Goal: Navigation & Orientation: Find specific page/section

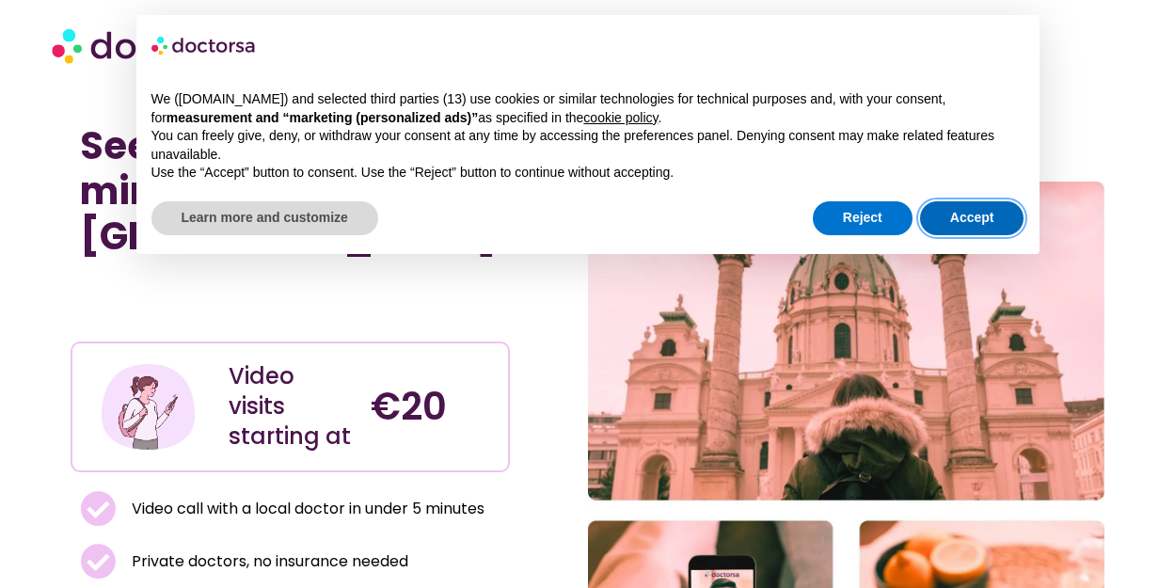
click at [981, 217] on button "Accept" at bounding box center [972, 218] width 104 height 34
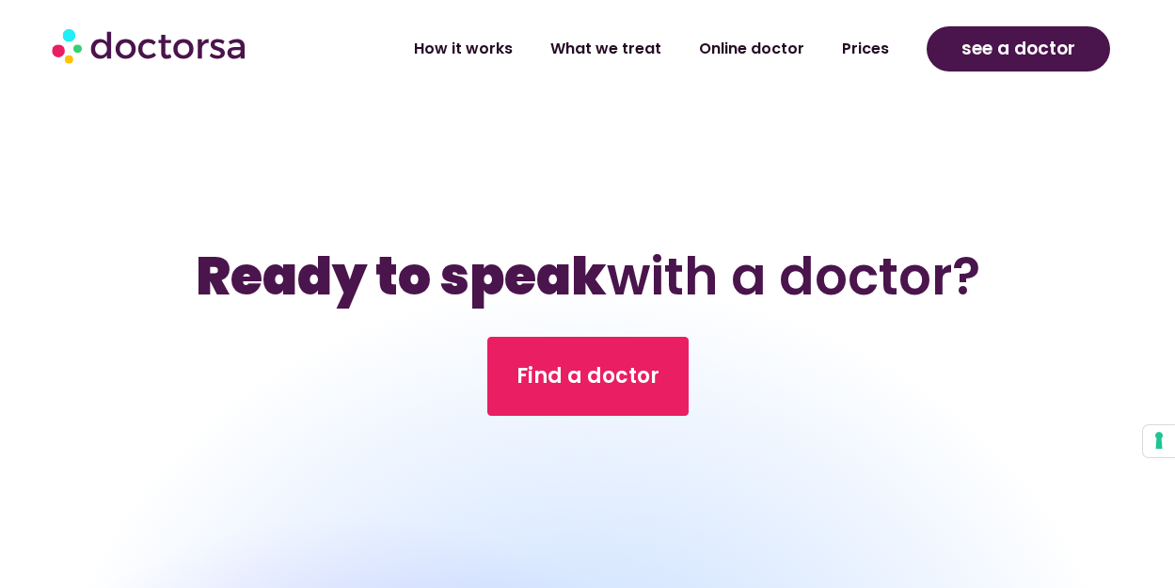
scroll to position [8561, 0]
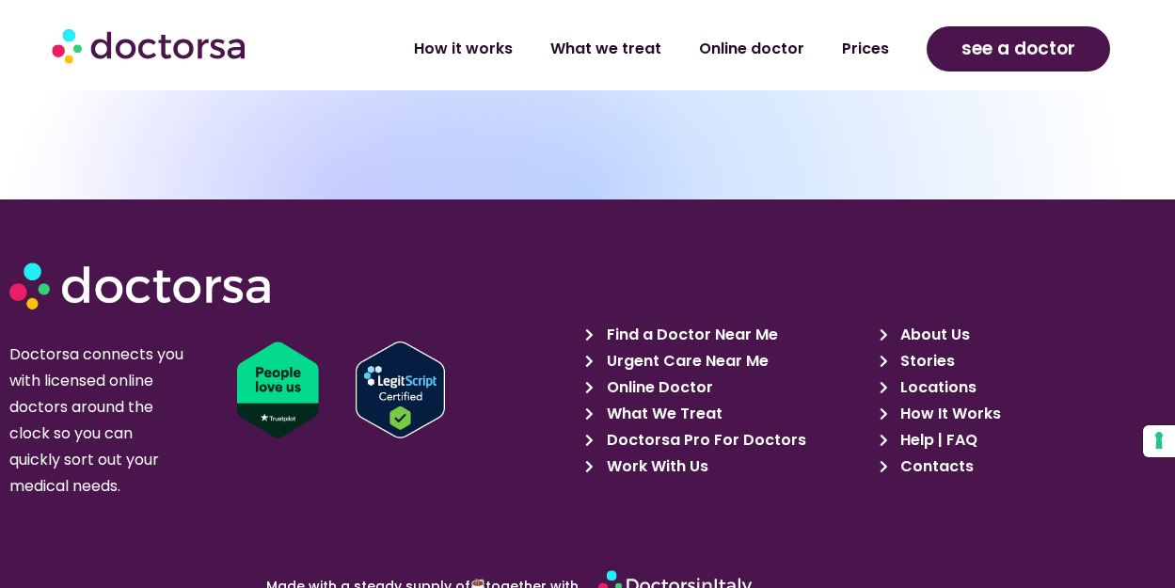
click at [645, 322] on span "Find a Doctor Near Me" at bounding box center [690, 335] width 176 height 26
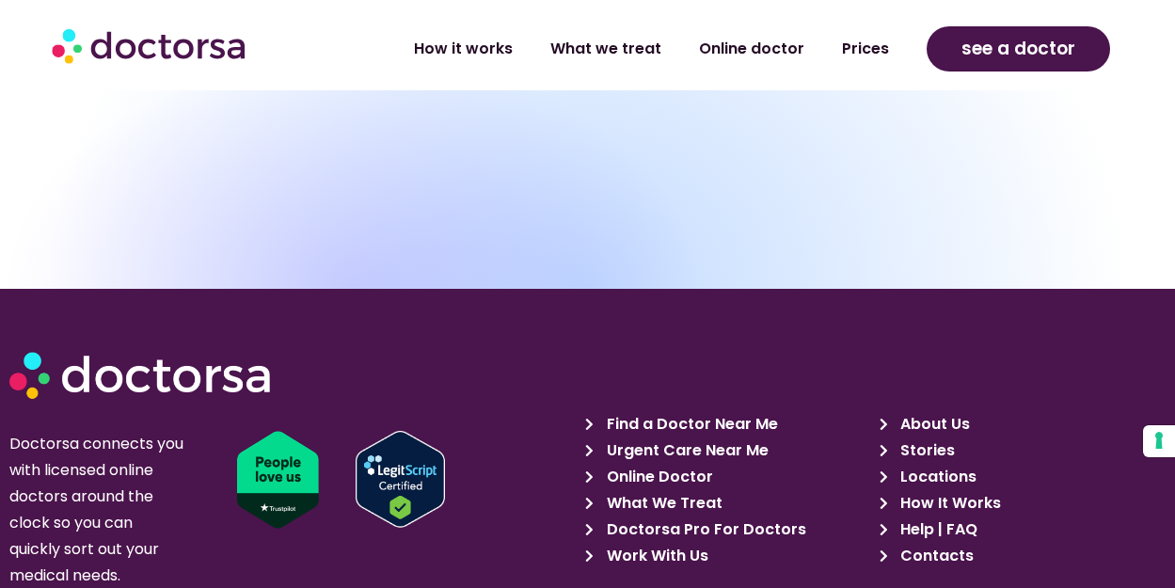
scroll to position [1861, 0]
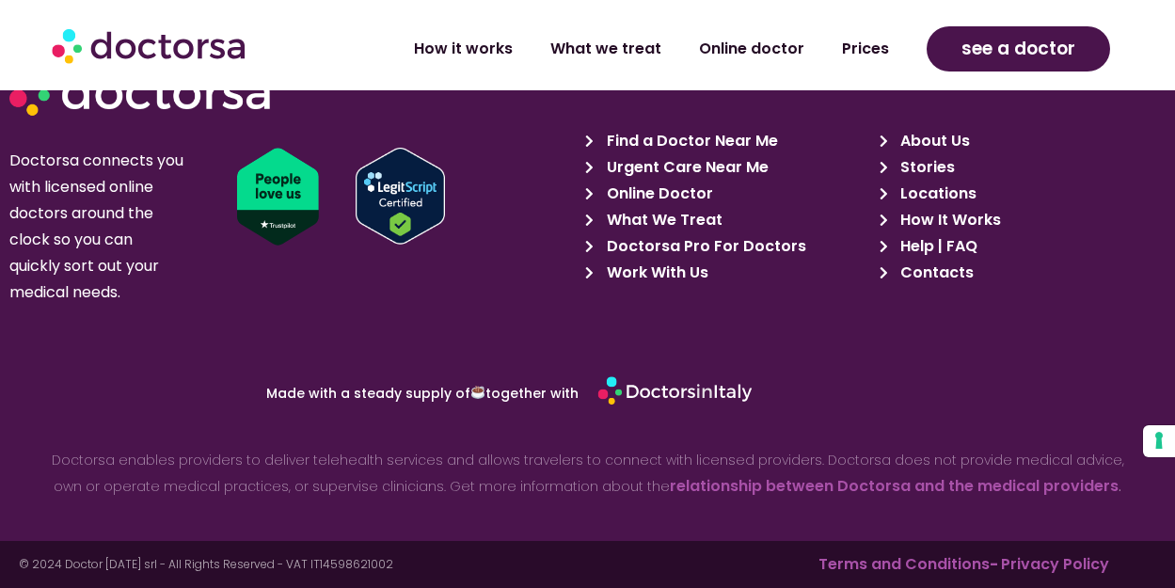
click at [649, 241] on span "Doctorsa Pro For Doctors" at bounding box center [704, 246] width 204 height 26
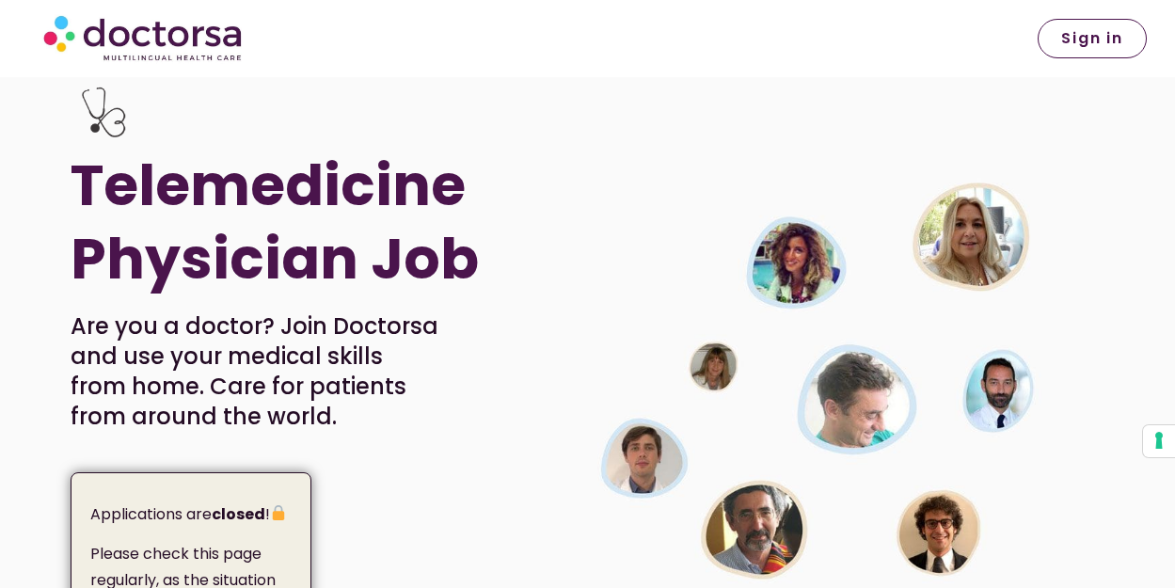
click at [201, 36] on img at bounding box center [142, 38] width 209 height 56
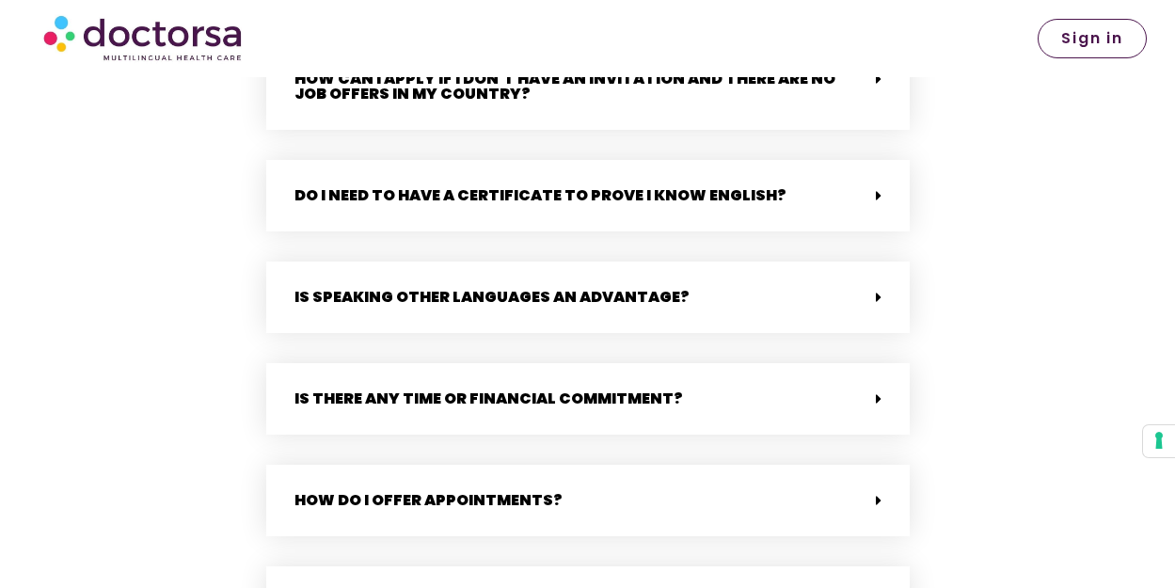
scroll to position [4892, 0]
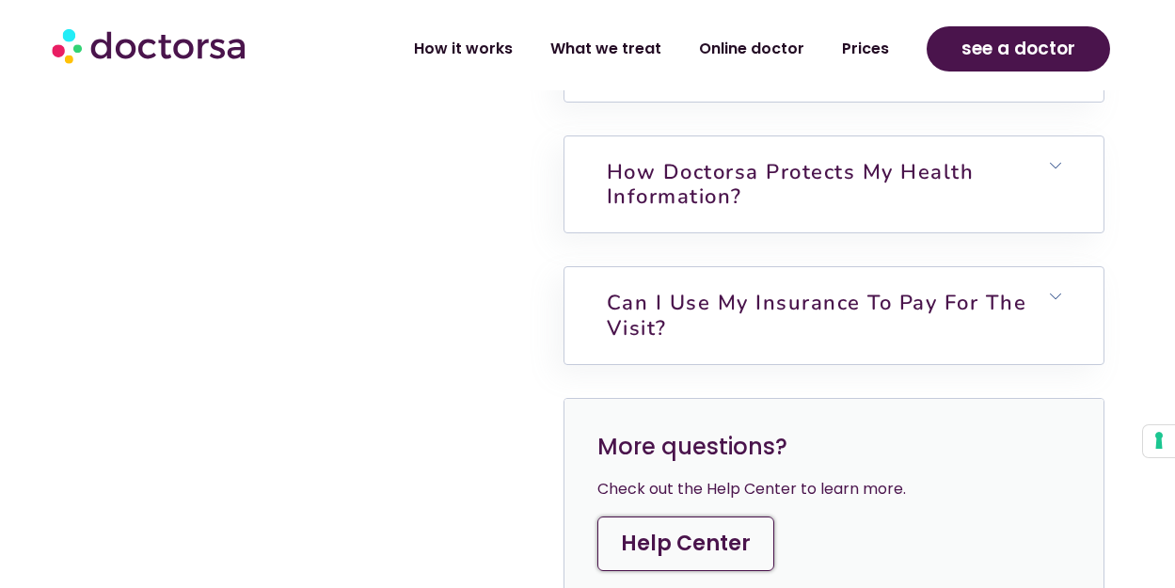
scroll to position [6613, 0]
